Goal: Task Accomplishment & Management: Manage account settings

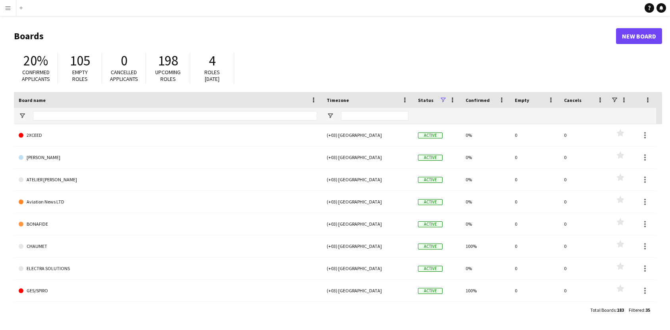
click at [6, 10] on app-icon "Menu" at bounding box center [8, 8] width 6 height 6
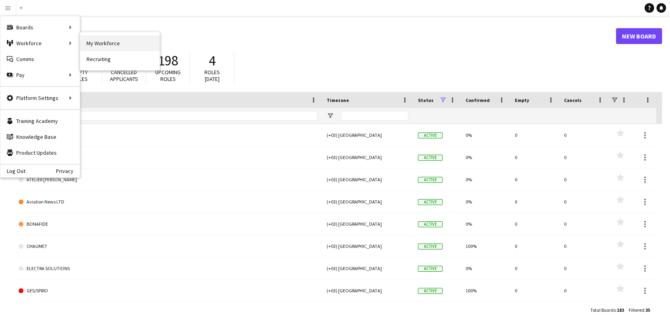
click at [121, 44] on link "My Workforce" at bounding box center [119, 43] width 79 height 16
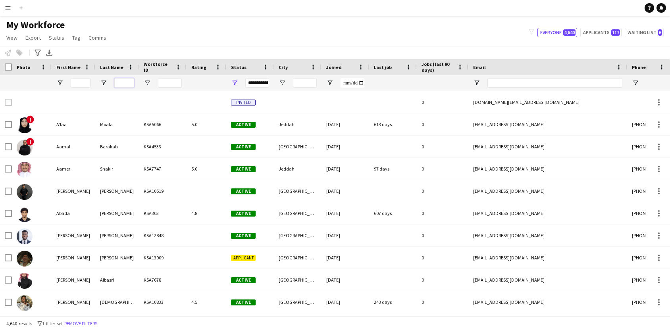
click at [132, 83] on input "Last Name Filter Input" at bounding box center [124, 83] width 20 height 10
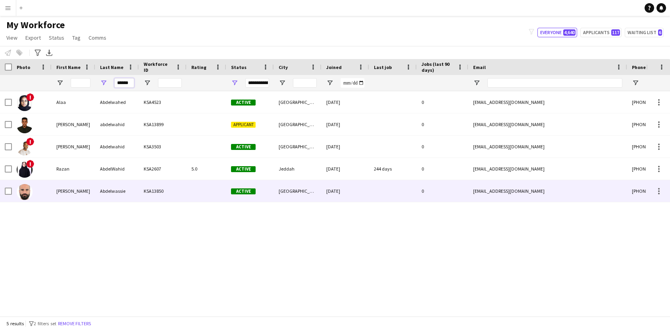
type input "******"
click at [138, 189] on div "Abdelwassie" at bounding box center [117, 191] width 44 height 22
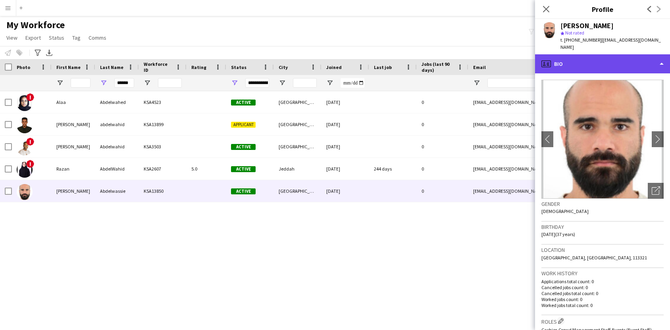
click at [626, 60] on div "profile Bio" at bounding box center [602, 63] width 135 height 19
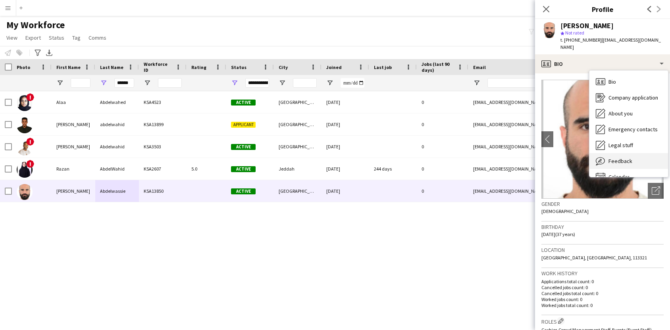
click at [628, 161] on span "Feedback" at bounding box center [620, 161] width 24 height 7
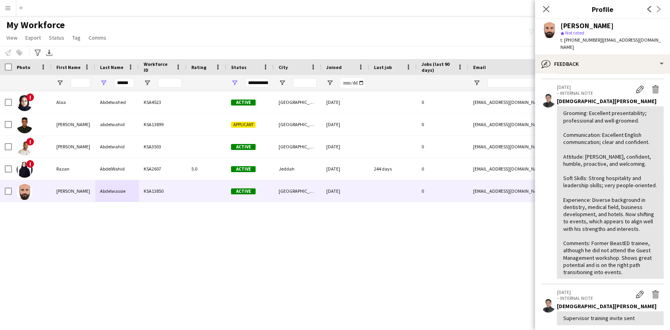
scroll to position [151, 0]
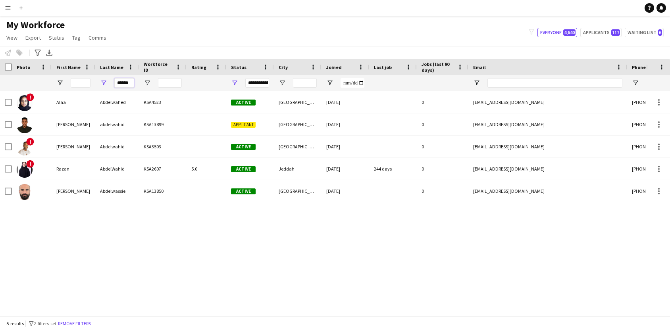
click at [128, 86] on input "******" at bounding box center [124, 83] width 20 height 10
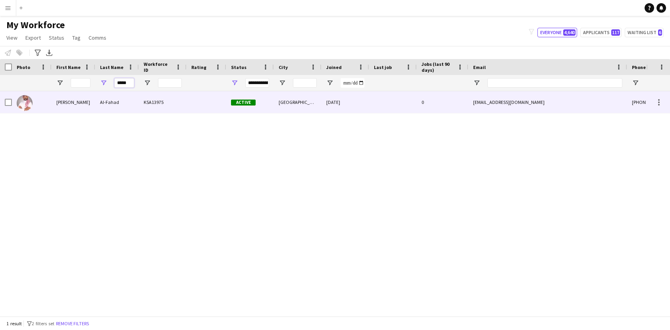
type input "*****"
click at [150, 104] on div "KSA13975" at bounding box center [163, 102] width 48 height 22
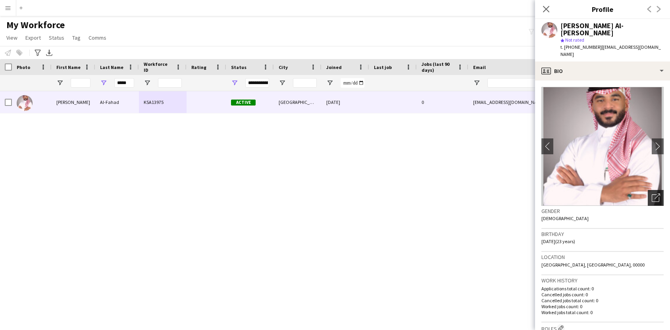
click at [661, 190] on div "Open photos pop-in" at bounding box center [656, 198] width 16 height 16
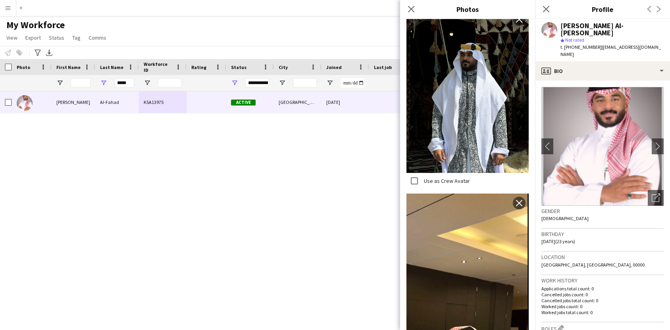
scroll to position [751, 0]
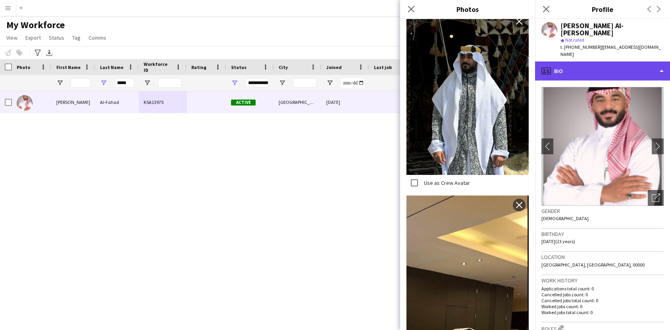
click at [628, 61] on div "profile Bio" at bounding box center [602, 70] width 135 height 19
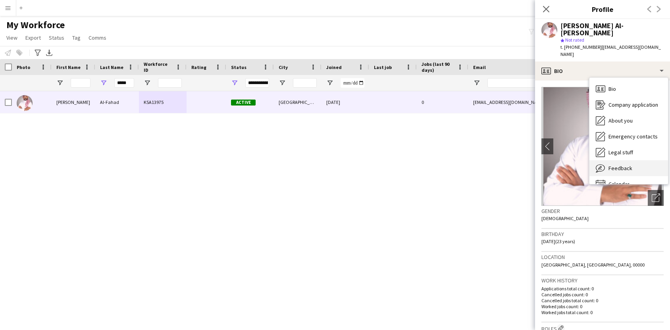
click at [629, 165] on span "Feedback" at bounding box center [620, 168] width 24 height 7
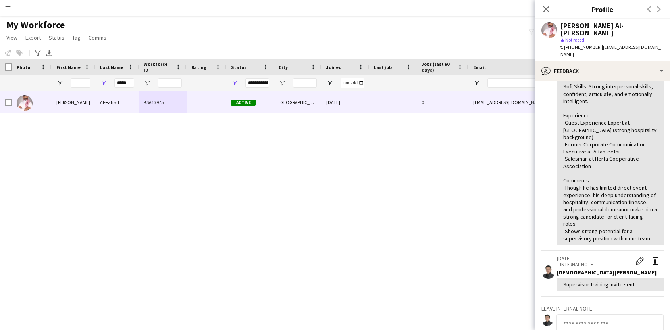
scroll to position [0, 0]
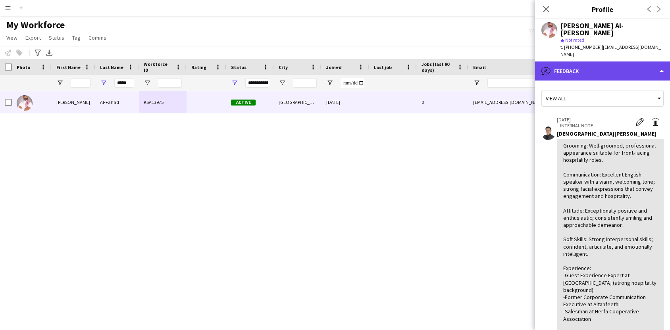
click at [608, 61] on div "bubble-pencil Feedback" at bounding box center [602, 70] width 135 height 19
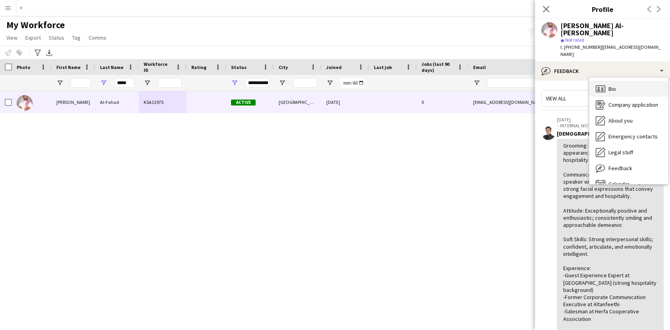
click at [622, 81] on div "Bio Bio" at bounding box center [628, 89] width 79 height 16
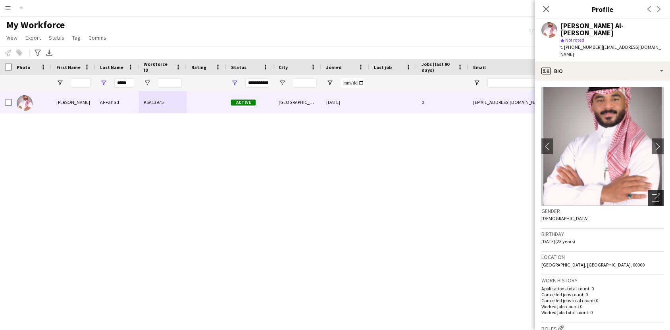
click at [656, 194] on icon "Open photos pop-in" at bounding box center [655, 198] width 8 height 8
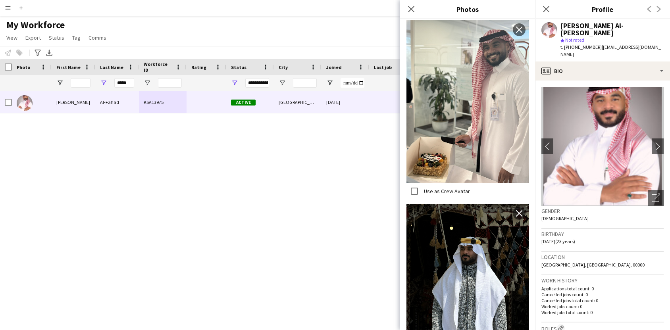
scroll to position [563, 0]
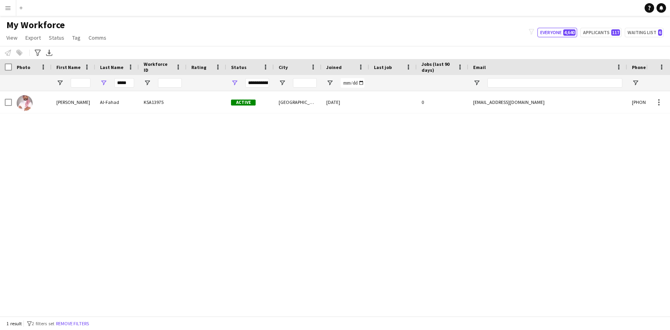
click at [8, 11] on button "Menu" at bounding box center [8, 8] width 16 height 16
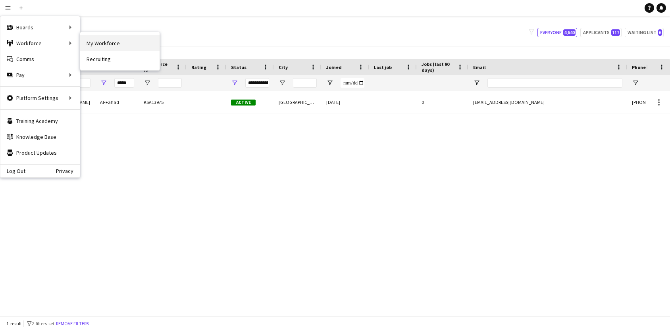
click at [135, 49] on link "My Workforce" at bounding box center [119, 43] width 79 height 16
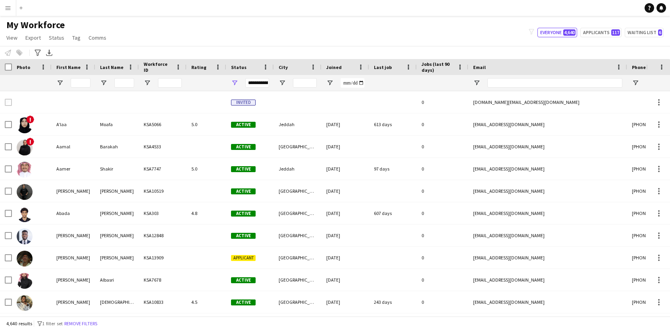
type input "*****"
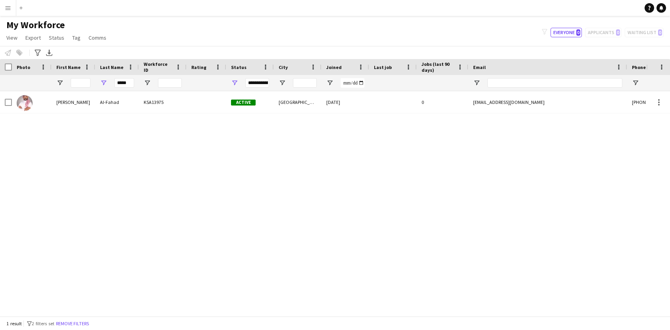
click at [10, 10] on app-icon "Menu" at bounding box center [8, 8] width 6 height 6
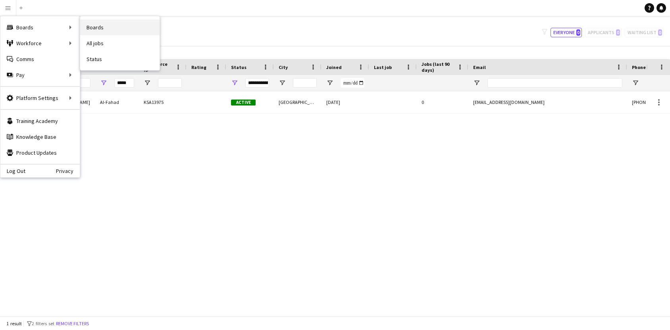
click at [120, 27] on link "Boards" at bounding box center [119, 27] width 79 height 16
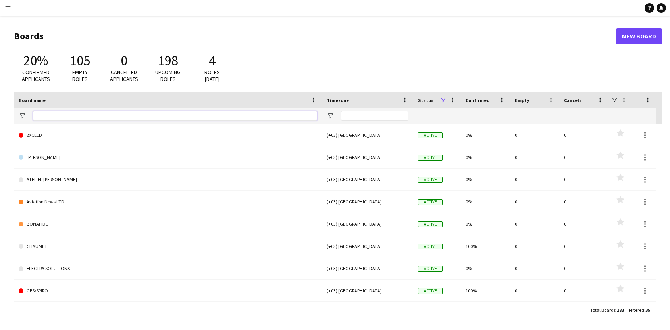
click at [203, 117] on input "Board name Filter Input" at bounding box center [175, 116] width 284 height 10
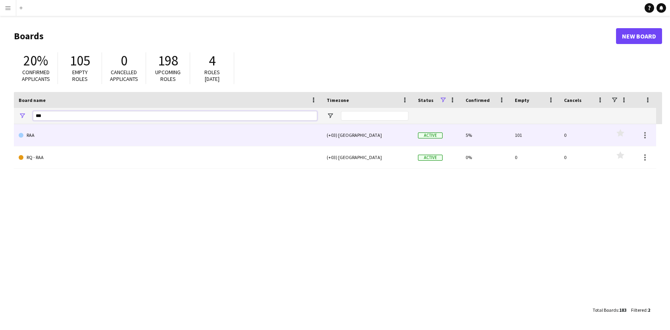
type input "***"
click at [192, 141] on link "RAA" at bounding box center [168, 135] width 298 height 22
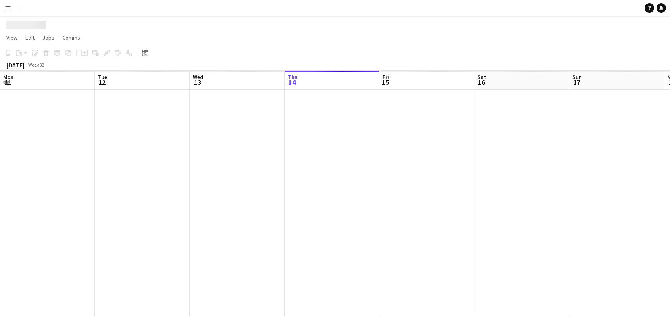
scroll to position [0, 190]
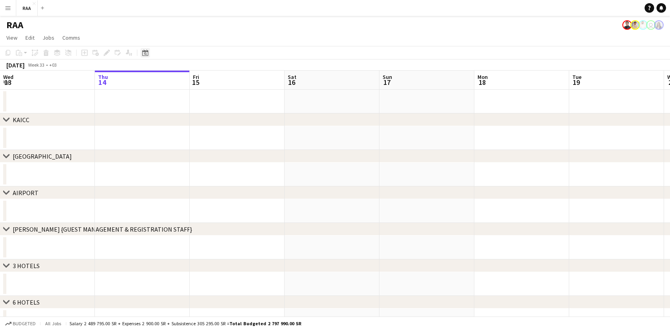
click at [146, 52] on icon "Date picker" at bounding box center [145, 53] width 6 height 6
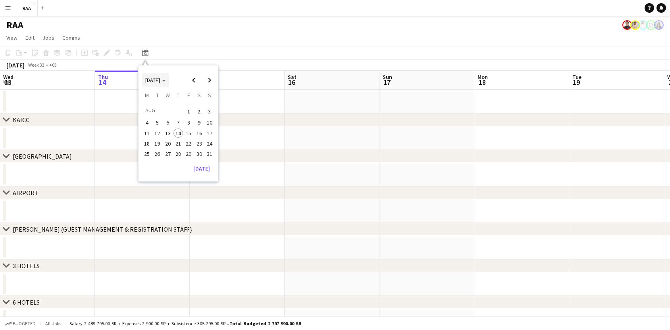
click at [166, 81] on span "AUG 2025" at bounding box center [155, 80] width 21 height 7
click at [173, 124] on span "2025" at bounding box center [169, 121] width 16 height 10
click at [170, 136] on span "OCT" at bounding box center [169, 132] width 16 height 10
click at [161, 161] on span "28" at bounding box center [158, 163] width 10 height 10
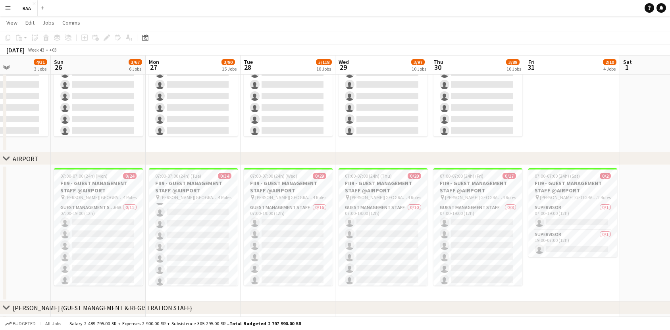
scroll to position [31, 0]
click at [120, 229] on app-card-role "Guest Management Staff 66A 0/11 07:00-19:00 (12h) single-neutral-actions single…" at bounding box center [98, 274] width 89 height 142
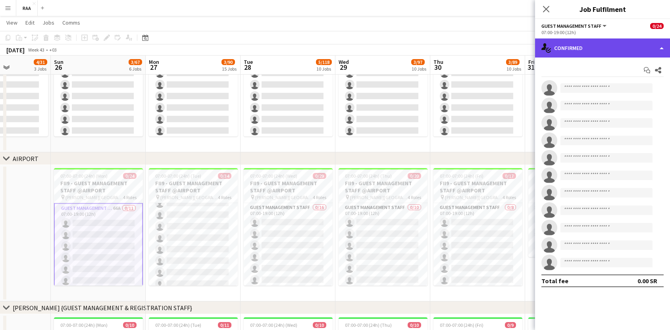
click at [630, 53] on div "single-neutral-actions-check-2 Confirmed" at bounding box center [602, 47] width 135 height 19
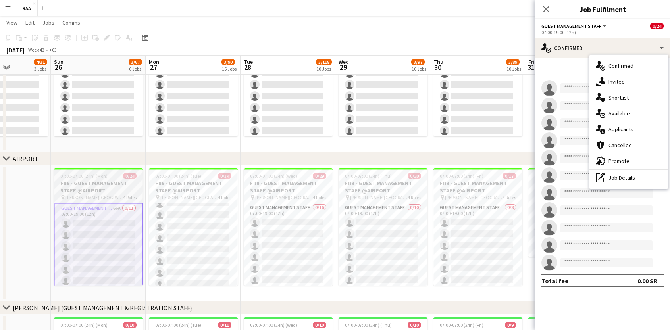
click at [125, 178] on span "0/24" at bounding box center [129, 176] width 13 height 6
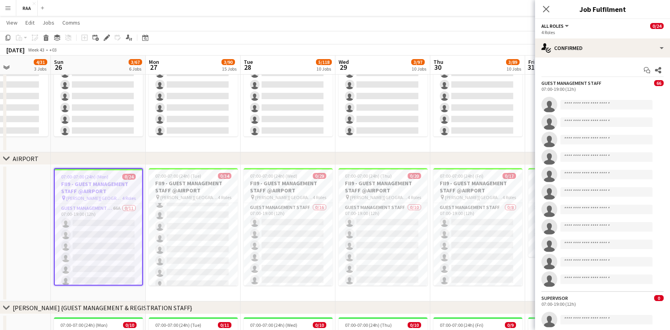
click at [101, 37] on div "Add job Add linked Job Edit Edit linked Job Applicants" at bounding box center [103, 38] width 61 height 10
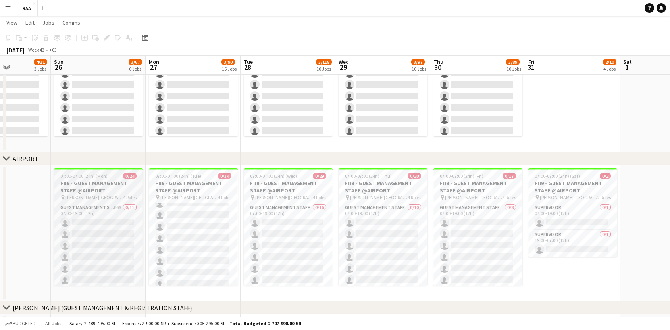
click at [116, 177] on div "07:00-07:00 (24h) (Mon) 0/24" at bounding box center [98, 176] width 89 height 6
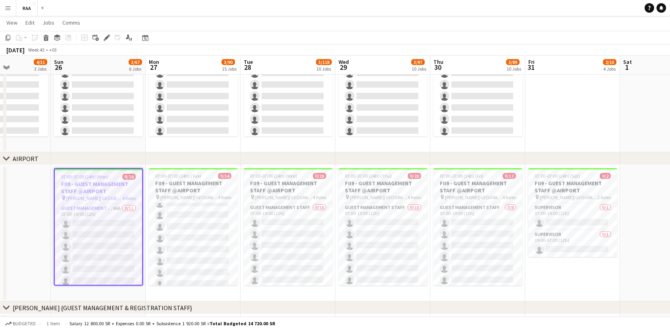
click at [106, 32] on app-toolbar "Copy Paste Paste Command V Paste with crew Command Shift V Paste linked Job Del…" at bounding box center [335, 37] width 670 height 13
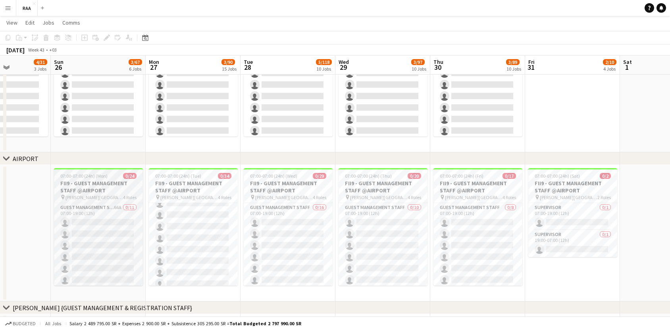
click at [117, 196] on span "[PERSON_NAME][GEOGRAPHIC_DATA]" at bounding box center [94, 197] width 58 height 6
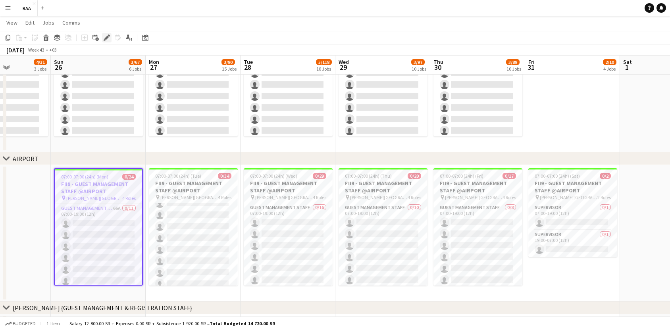
click at [108, 39] on icon "Edit" at bounding box center [107, 38] width 6 height 6
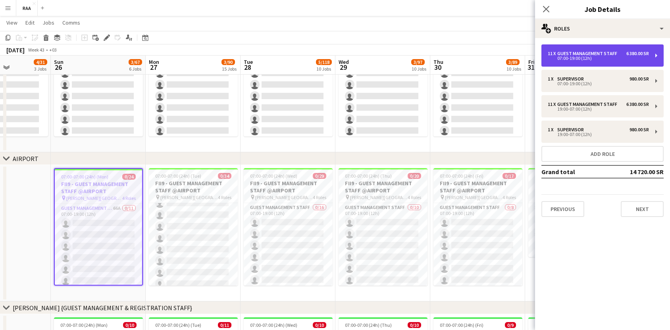
click at [590, 50] on div "11 x Guest Management Staff 6 380.00 SR 07:00-19:00 (12h)" at bounding box center [602, 55] width 122 height 22
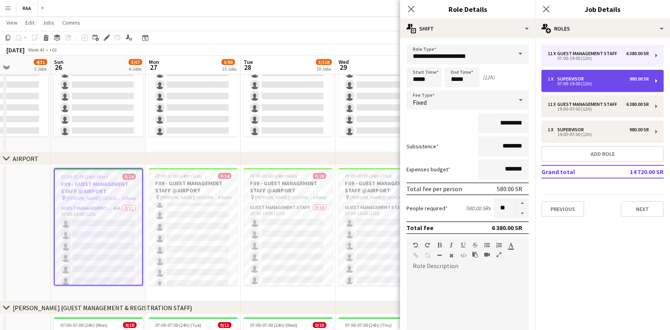
click at [594, 89] on div "1 x Supervisor 980.00 SR 07:00-19:00 (12h)" at bounding box center [602, 81] width 122 height 22
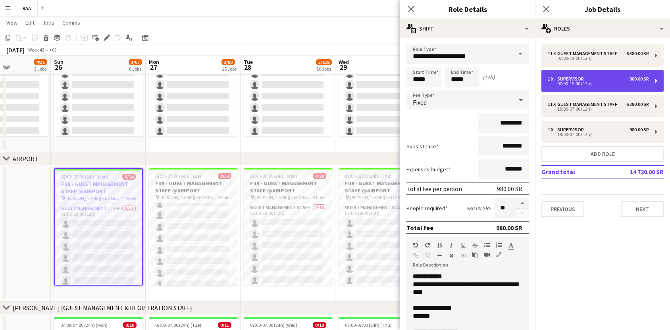
type input "**********"
type input "*********"
type input "*"
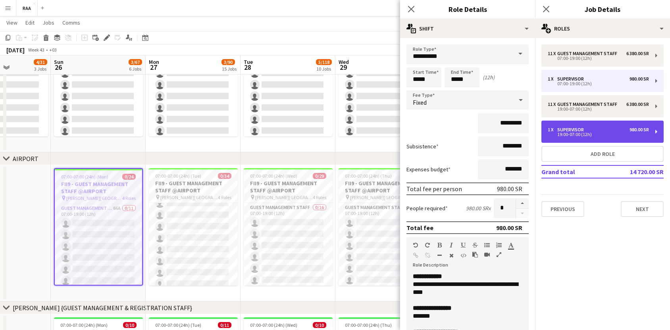
click at [588, 127] on div "1 x Supervisor 980.00 SR 19:00-07:00 (12h)" at bounding box center [602, 132] width 122 height 22
type input "*****"
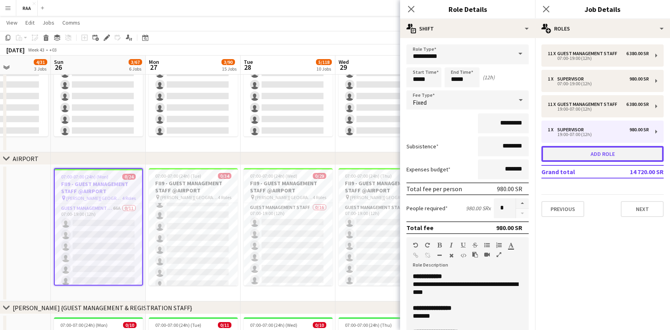
click at [592, 152] on button "Add role" at bounding box center [602, 154] width 122 height 16
type input "*****"
type input "*******"
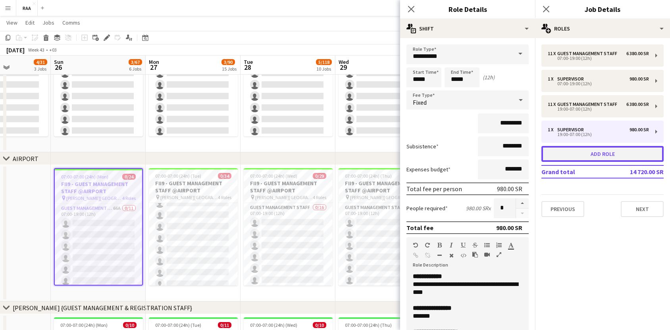
type input "*******"
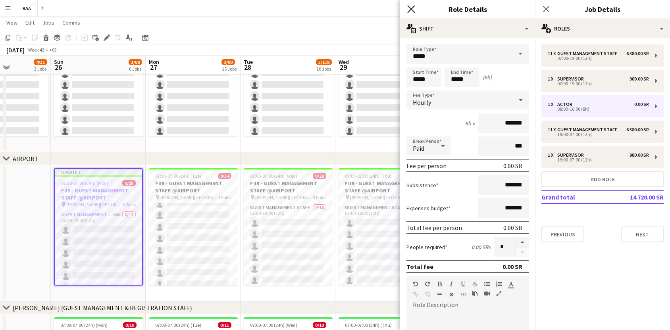
click at [413, 9] on icon "Close pop-in" at bounding box center [411, 9] width 8 height 8
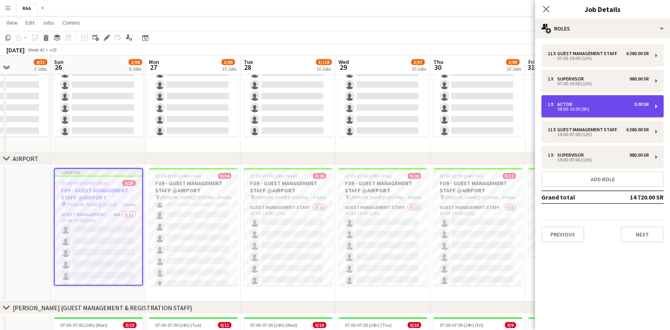
click at [587, 104] on div "1 x Actor 0.00 SR" at bounding box center [598, 105] width 101 height 6
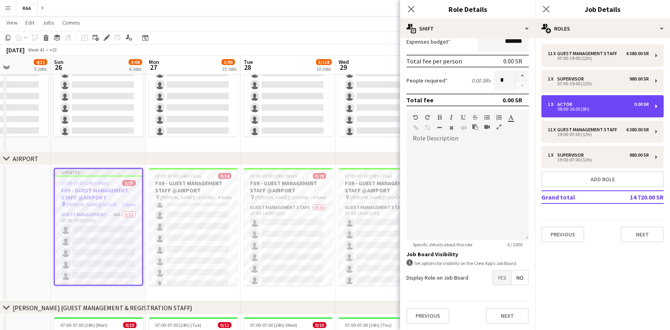
scroll to position [0, 0]
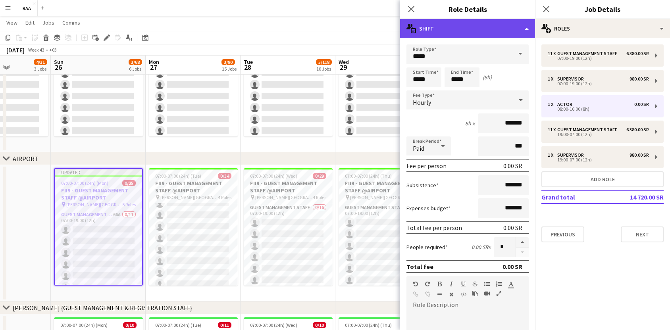
click at [452, 37] on div "multiple-actions-text Shift" at bounding box center [467, 28] width 135 height 19
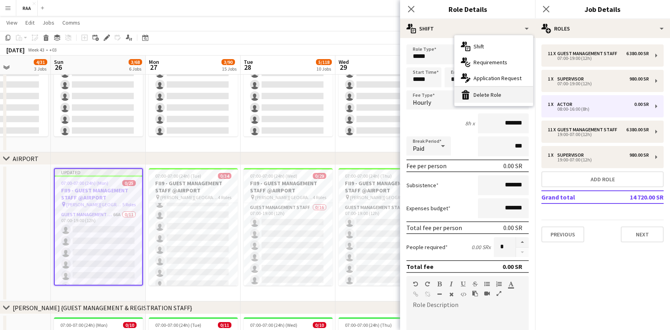
click at [479, 101] on div "bin-2 Delete Role" at bounding box center [493, 95] width 79 height 16
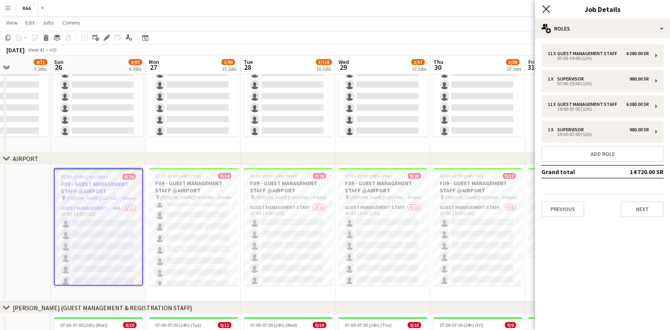
click at [546, 7] on icon "Close pop-in" at bounding box center [546, 9] width 8 height 8
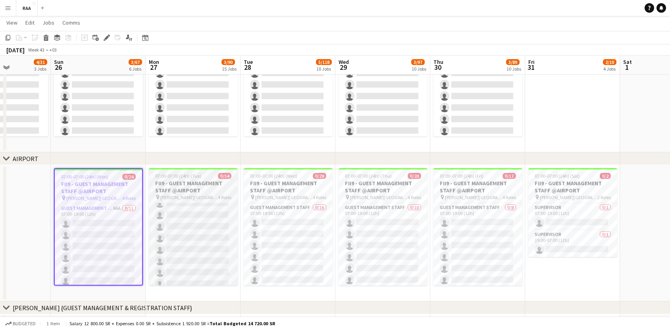
click at [196, 171] on app-job-card "07:00-07:00 (24h) (Tue) 0/34 FII9 - GUEST MANAGEMENT STAFF @AIRPORT pin King Kh…" at bounding box center [193, 226] width 89 height 117
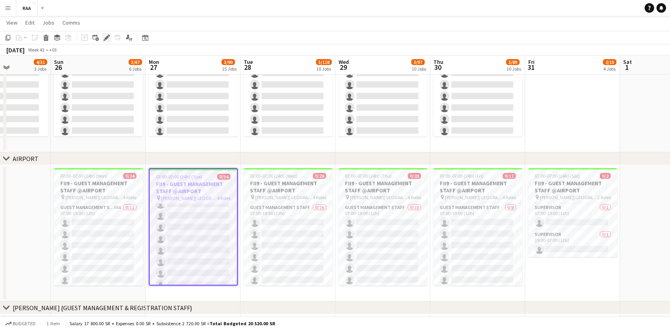
click at [108, 35] on icon "Edit" at bounding box center [107, 38] width 6 height 6
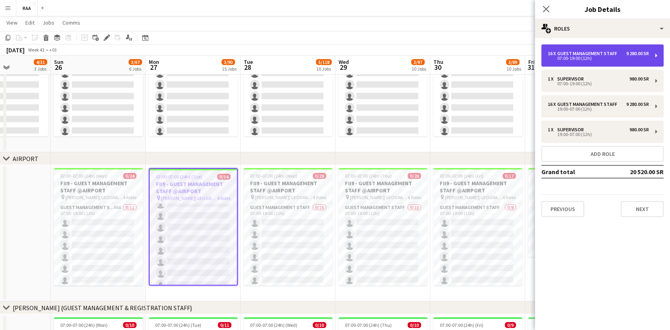
click at [595, 55] on div "Guest Management Staff" at bounding box center [588, 54] width 63 height 6
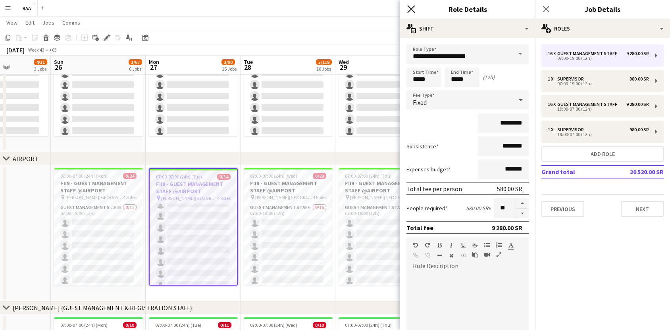
click at [410, 9] on icon "Close pop-in" at bounding box center [411, 9] width 8 height 8
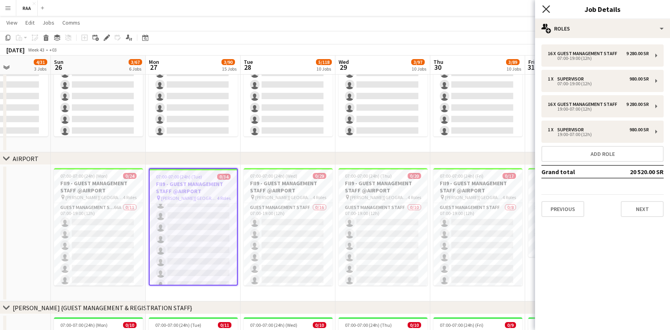
click at [546, 12] on icon "Close pop-in" at bounding box center [546, 9] width 8 height 8
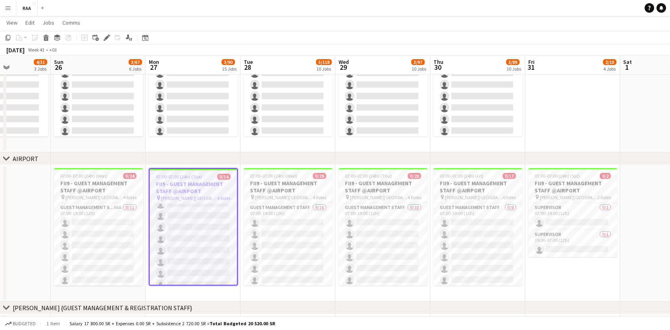
click at [566, 120] on app-date-cell at bounding box center [572, 84] width 95 height 136
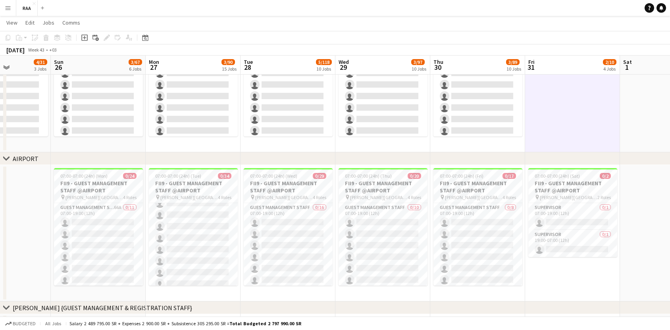
click at [625, 197] on app-date-cell at bounding box center [667, 233] width 95 height 136
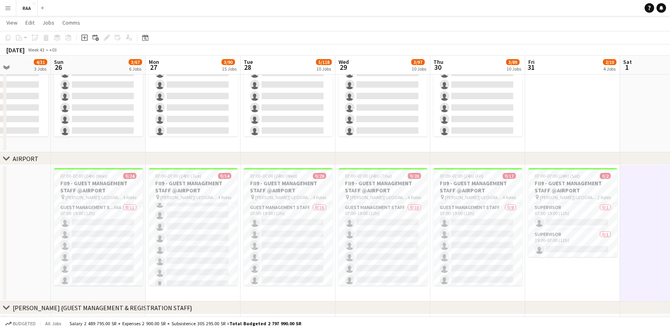
click at [595, 137] on app-date-cell at bounding box center [572, 84] width 95 height 136
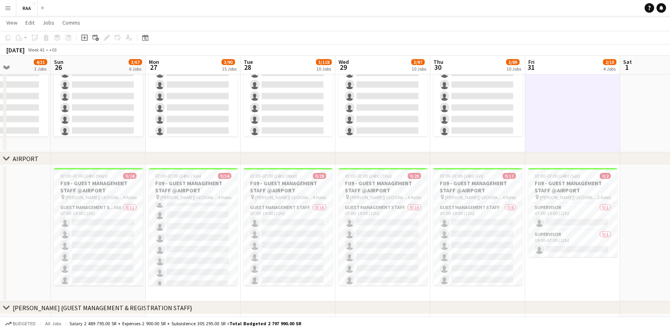
click at [512, 147] on app-date-cell "07:00-19:00 (12h) 0/10 FII9 - REGISTRATION STAFF @Crown Plaza pin Crowne Plaza …" at bounding box center [477, 84] width 95 height 136
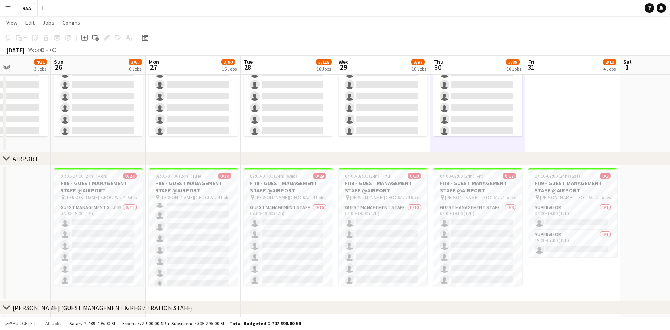
click at [385, 142] on app-date-cell "07:00-19:00 (12h) 0/14 FII9 - REGISTRATION STAFF @Crown Plaza pin Crowne Plaza …" at bounding box center [382, 84] width 95 height 136
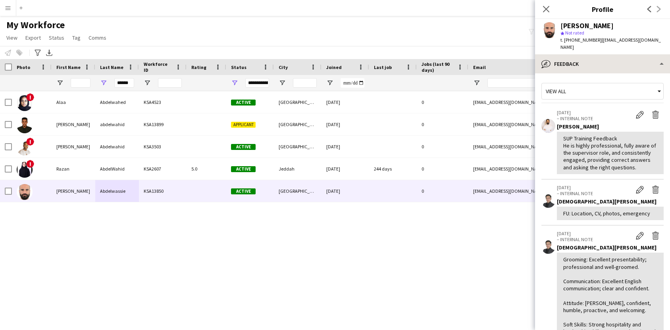
scroll to position [151, 0]
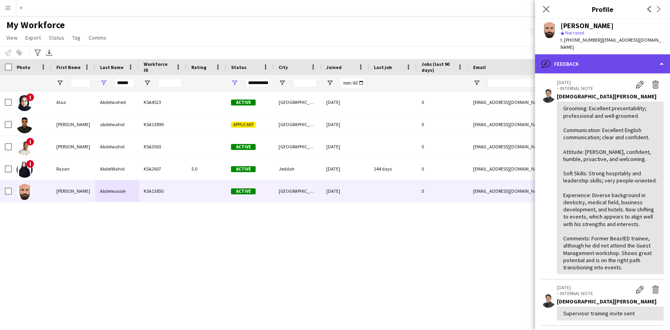
click at [613, 58] on div "bubble-pencil Feedback" at bounding box center [602, 63] width 135 height 19
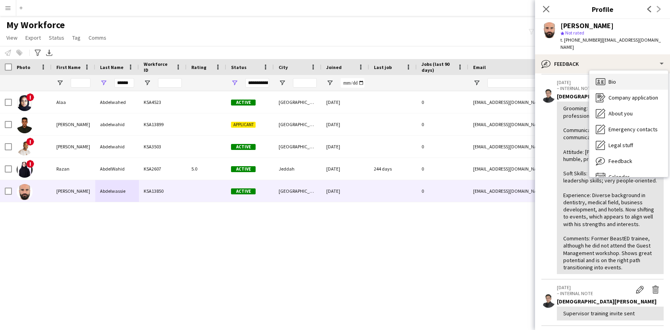
click at [617, 86] on div "Bio Bio" at bounding box center [628, 82] width 79 height 16
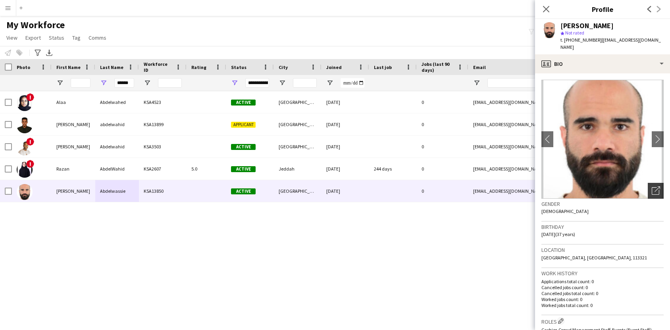
click at [656, 187] on icon "Open photos pop-in" at bounding box center [655, 190] width 8 height 8
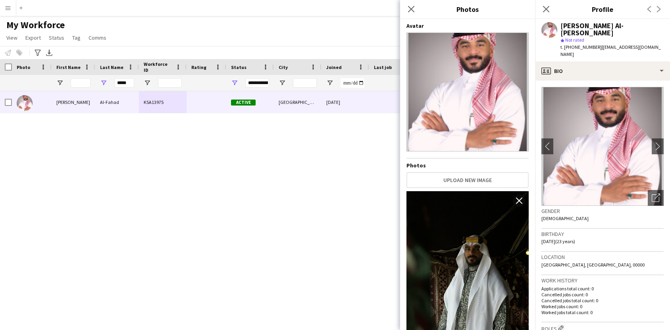
scroll to position [563, 0]
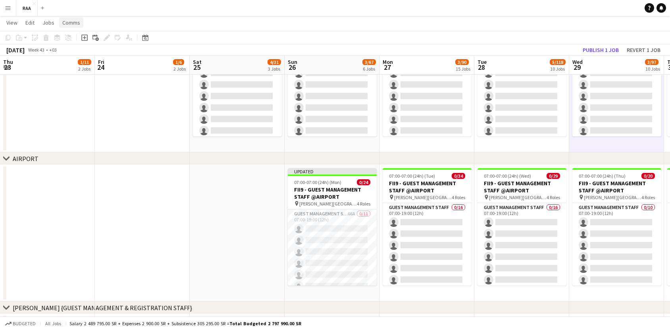
scroll to position [31, 0]
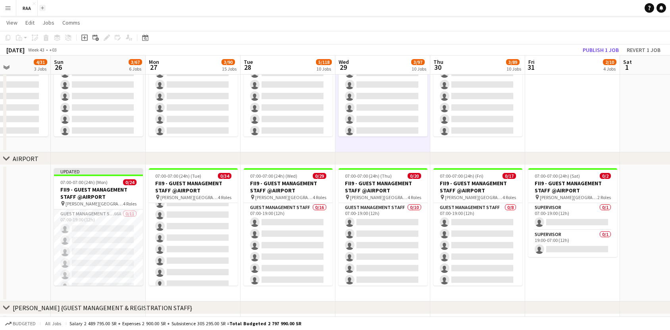
click at [44, 9] on button "Add" at bounding box center [42, 8] width 6 height 6
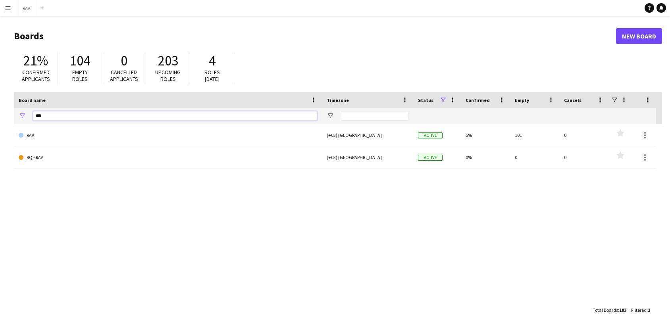
drag, startPoint x: 100, startPoint y: 117, endPoint x: 23, endPoint y: 117, distance: 76.2
click at [23, 117] on div "***" at bounding box center [168, 116] width 308 height 16
type input "***"
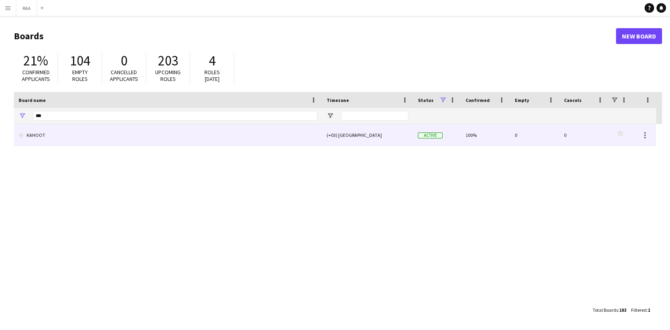
click at [51, 136] on link "KAHOOT" at bounding box center [168, 135] width 298 height 22
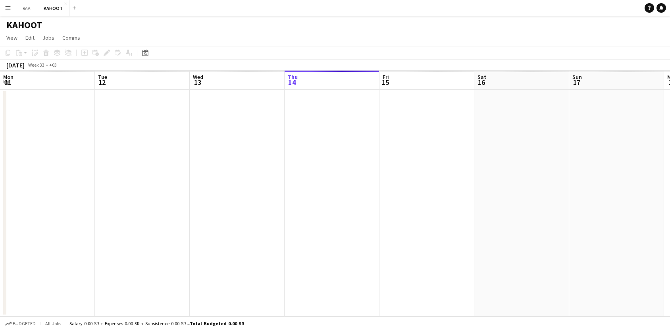
scroll to position [0, 190]
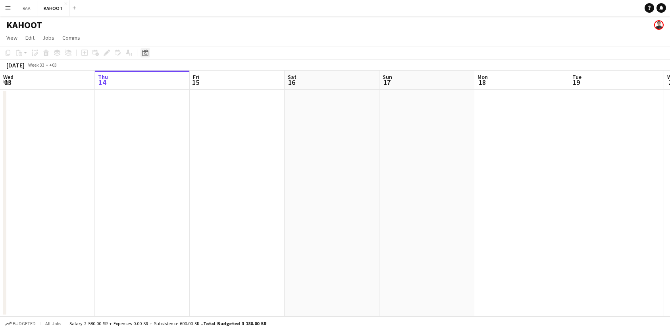
click at [143, 55] on icon "Date picker" at bounding box center [145, 53] width 6 height 6
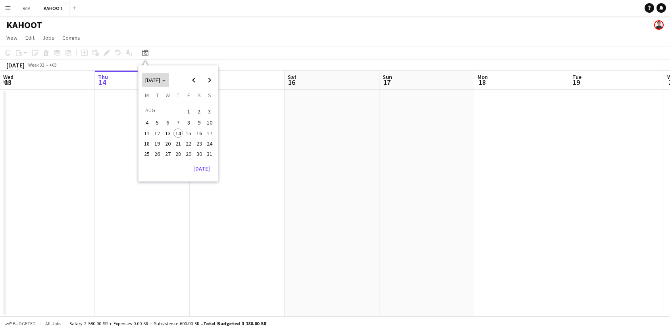
click at [166, 82] on span "[DATE]" at bounding box center [155, 80] width 21 height 7
click at [173, 121] on span "2025" at bounding box center [169, 121] width 16 height 10
click at [170, 133] on span "OCT" at bounding box center [169, 132] width 16 height 10
click at [169, 133] on span "8" at bounding box center [168, 132] width 10 height 10
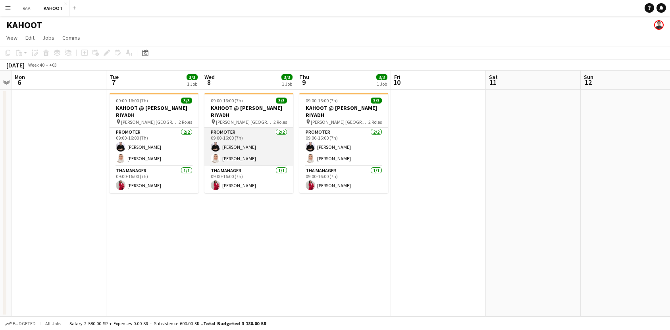
click at [232, 145] on app-card-role "Promoter [DATE] 09:00-16:00 (7h) [PERSON_NAME]" at bounding box center [248, 147] width 89 height 38
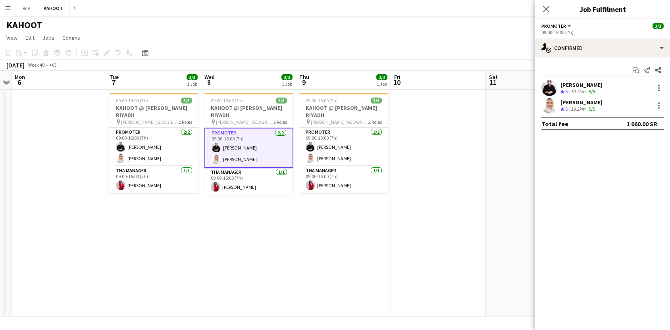
click at [602, 92] on div "Crew rating 5 10.2km 5/5" at bounding box center [581, 91] width 42 height 7
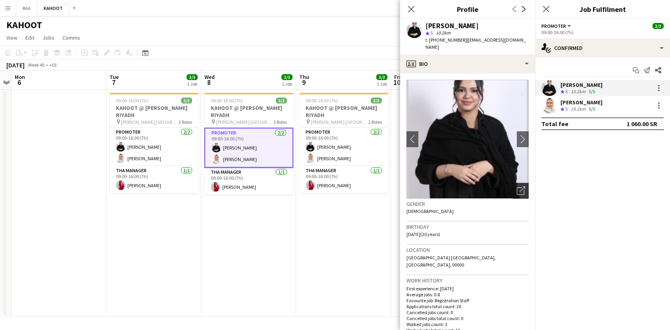
click at [523, 186] on icon "Open photos pop-in" at bounding box center [521, 190] width 8 height 8
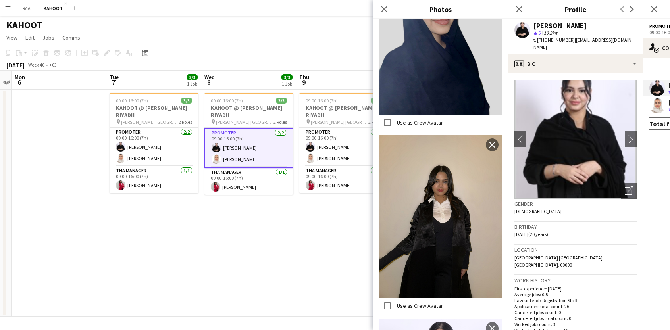
scroll to position [0, 0]
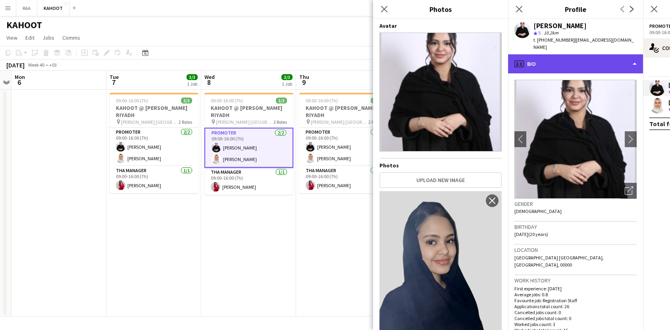
click at [557, 56] on div "profile Bio" at bounding box center [575, 63] width 135 height 19
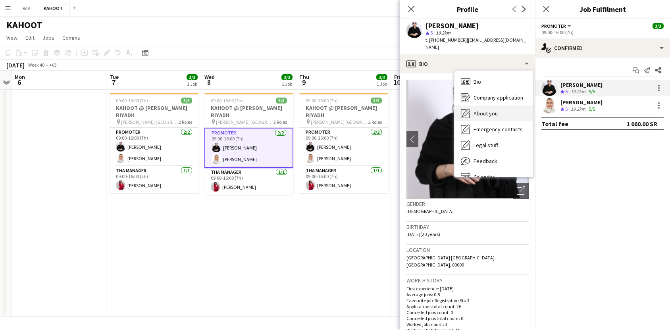
click at [494, 110] on span "About you" at bounding box center [485, 113] width 24 height 7
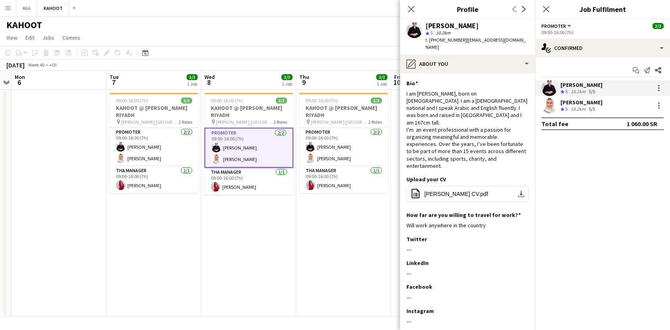
click at [590, 107] on app-skills-label "5/5" at bounding box center [591, 109] width 6 height 6
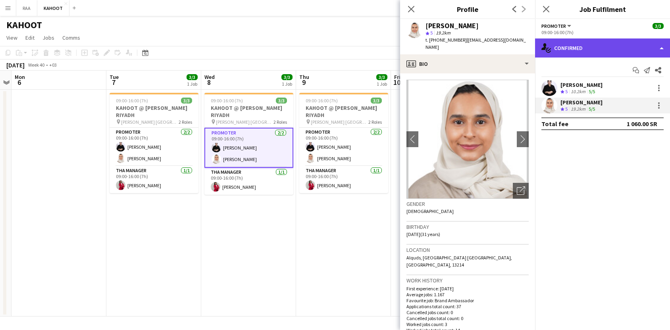
click at [613, 47] on div "single-neutral-actions-check-2 Confirmed" at bounding box center [602, 47] width 135 height 19
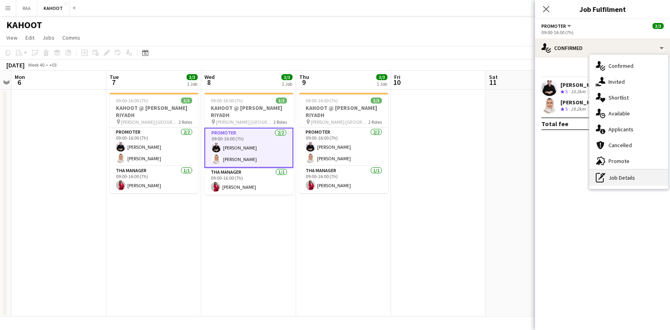
click at [629, 180] on div "pen-write Job Details" at bounding box center [628, 178] width 79 height 16
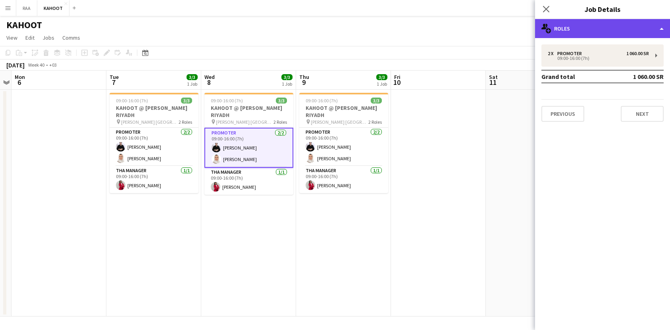
click at [600, 19] on div "multiple-users-add Roles" at bounding box center [602, 28] width 135 height 19
click at [563, 27] on div "multiple-users-add Roles" at bounding box center [602, 28] width 135 height 19
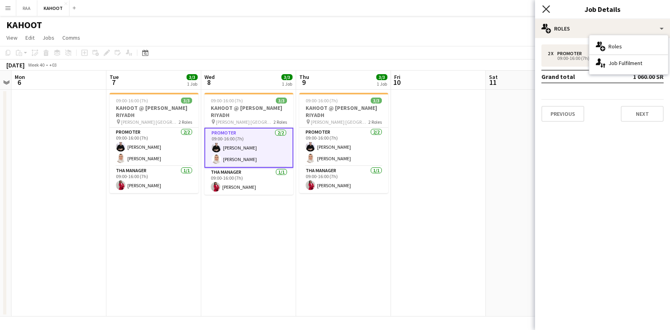
click at [545, 12] on icon "Close pop-in" at bounding box center [546, 9] width 8 height 8
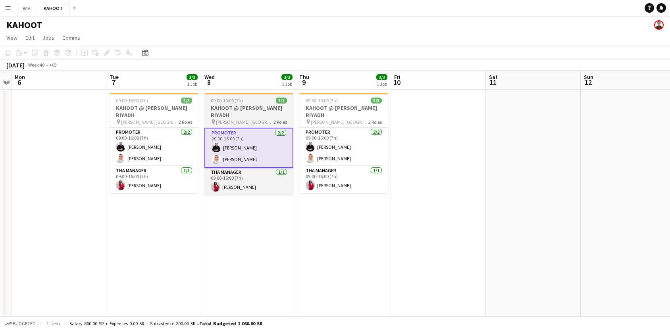
click at [246, 119] on span "[PERSON_NAME] [GEOGRAPHIC_DATA]" at bounding box center [245, 122] width 58 height 6
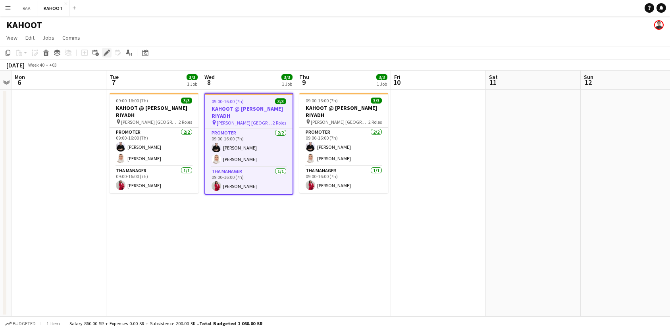
click at [106, 52] on icon "Edit" at bounding box center [107, 53] width 6 height 6
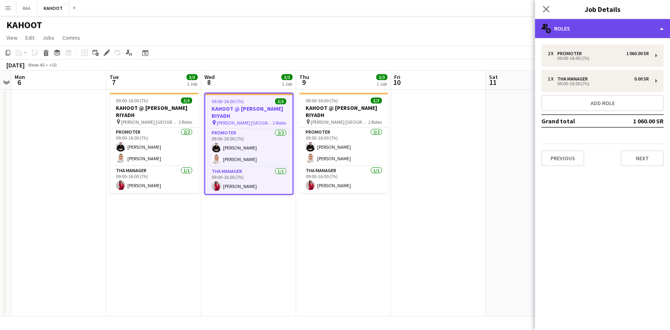
click at [605, 21] on div "multiple-users-add Roles" at bounding box center [602, 28] width 135 height 19
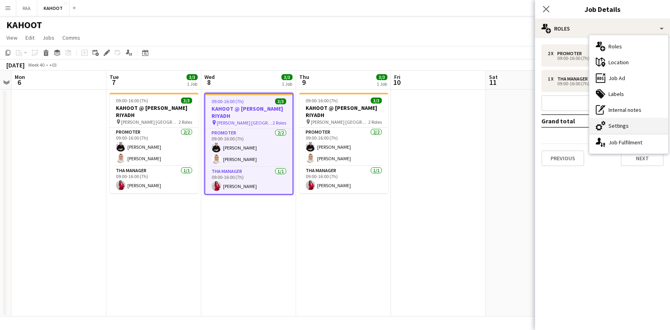
click at [617, 125] on div "cog-double-3 Settings" at bounding box center [628, 126] width 79 height 16
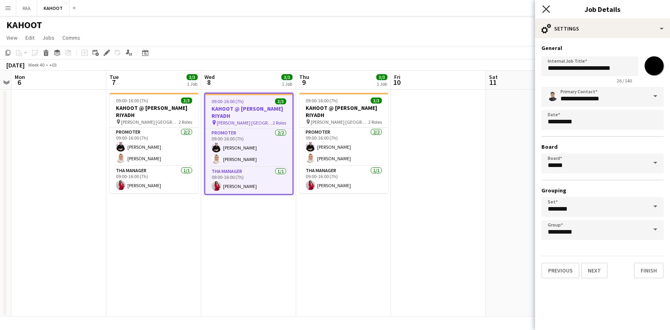
click at [544, 12] on icon "Close pop-in" at bounding box center [546, 9] width 8 height 8
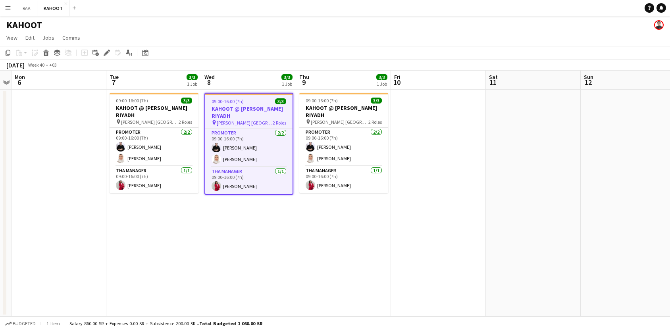
click at [469, 170] on app-date-cell at bounding box center [438, 203] width 95 height 227
